Goal: Transaction & Acquisition: Purchase product/service

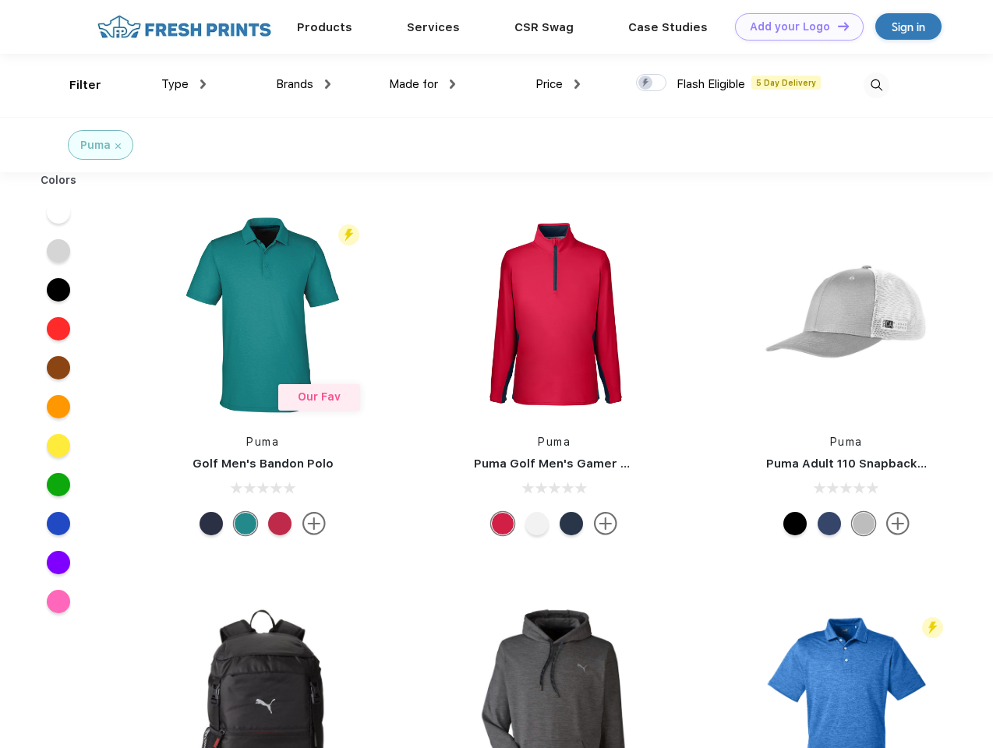
click at [794, 27] on link "Add your Logo Design Tool" at bounding box center [799, 26] width 129 height 27
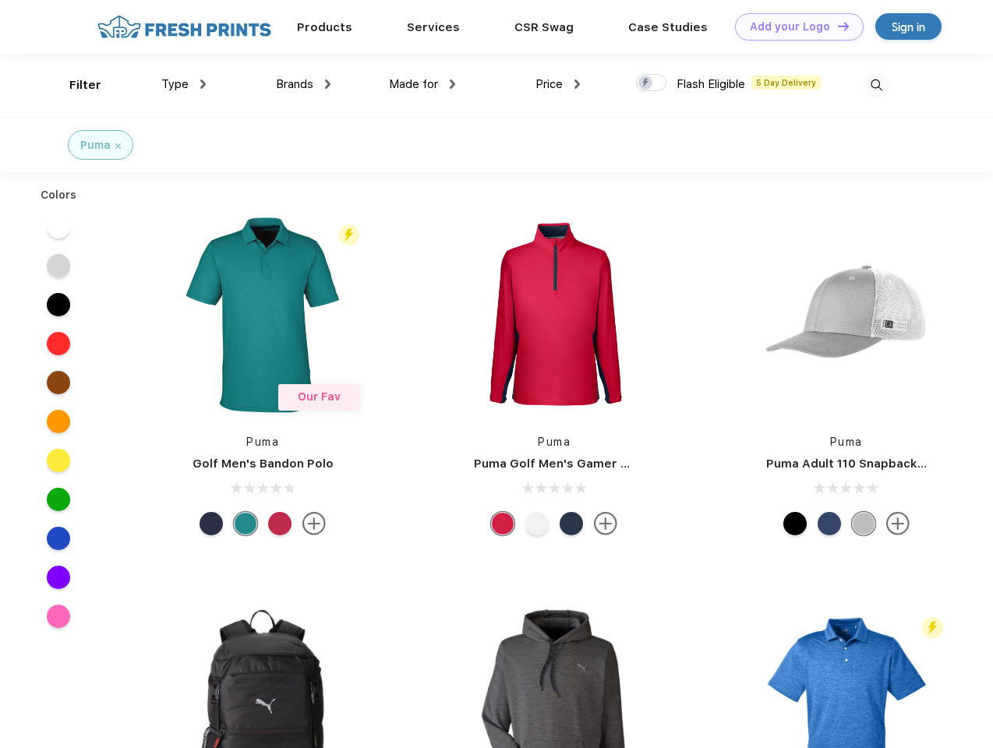
click at [0, 0] on div "Design Tool" at bounding box center [0, 0] width 0 height 0
click at [837, 26] on link "Add your Logo Design Tool" at bounding box center [799, 26] width 129 height 27
click at [75, 85] on div "Filter" at bounding box center [85, 85] width 32 height 18
click at [184, 84] on span "Type" at bounding box center [174, 84] width 27 height 14
click at [303, 84] on span "Brands" at bounding box center [294, 84] width 37 height 14
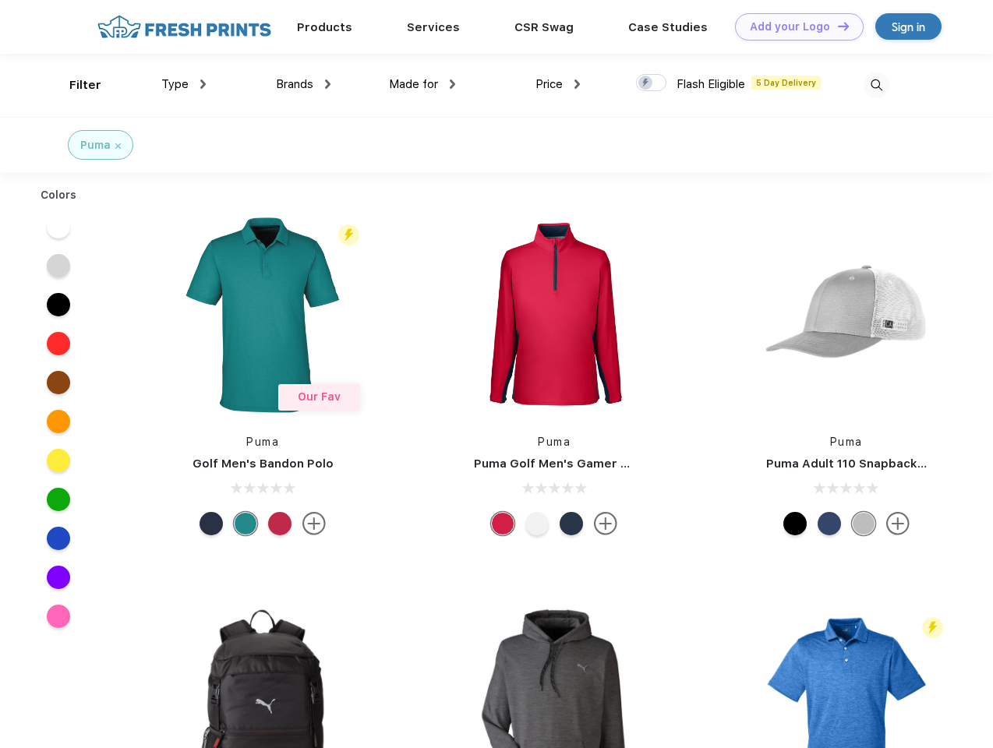
click at [423, 84] on span "Made for" at bounding box center [413, 84] width 49 height 14
click at [558, 84] on span "Price" at bounding box center [549, 84] width 27 height 14
click at [652, 83] on div at bounding box center [651, 82] width 30 height 17
click at [646, 83] on input "checkbox" at bounding box center [641, 78] width 10 height 10
click at [876, 85] on img at bounding box center [877, 86] width 26 height 26
